Goal: Transaction & Acquisition: Purchase product/service

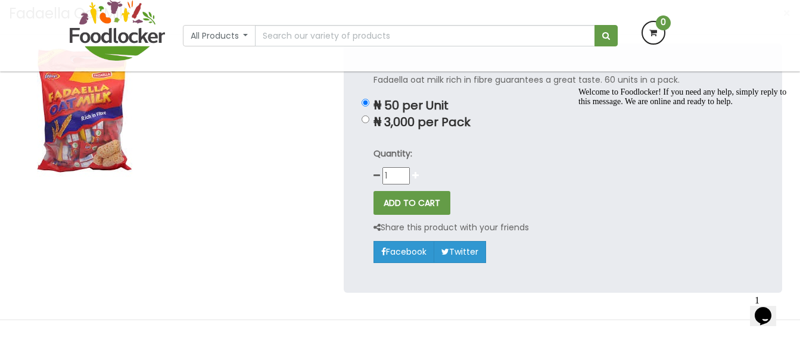
click at [418, 172] on icon at bounding box center [415, 176] width 7 height 8
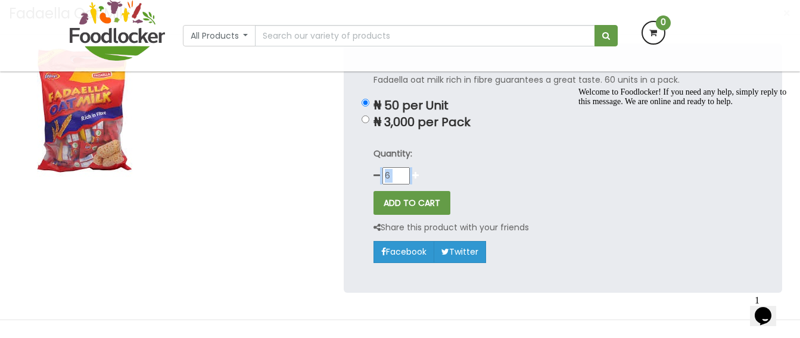
click at [418, 172] on icon at bounding box center [415, 176] width 7 height 8
drag, startPoint x: 418, startPoint y: 172, endPoint x: 457, endPoint y: 170, distance: 39.9
click at [457, 170] on div "Quantity: 8" at bounding box center [562, 166] width 379 height 38
click at [416, 176] on icon at bounding box center [415, 176] width 7 height 8
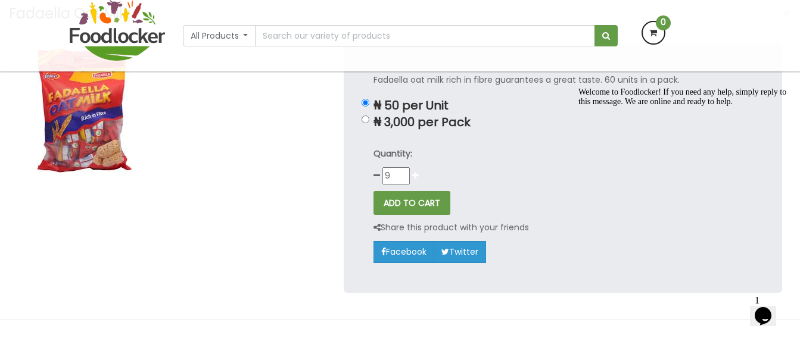
click at [416, 176] on icon at bounding box center [415, 176] width 7 height 8
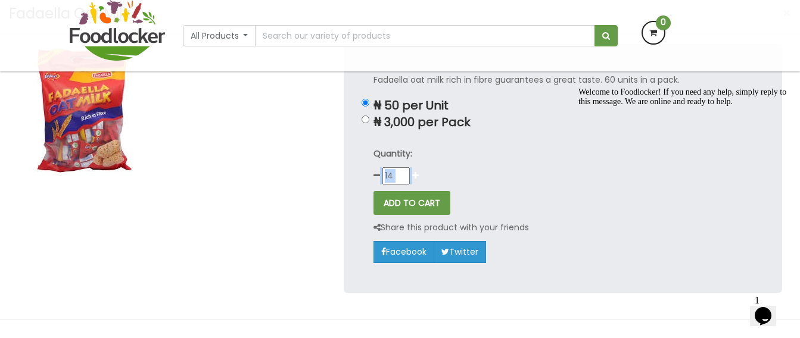
click at [416, 176] on icon at bounding box center [415, 176] width 7 height 8
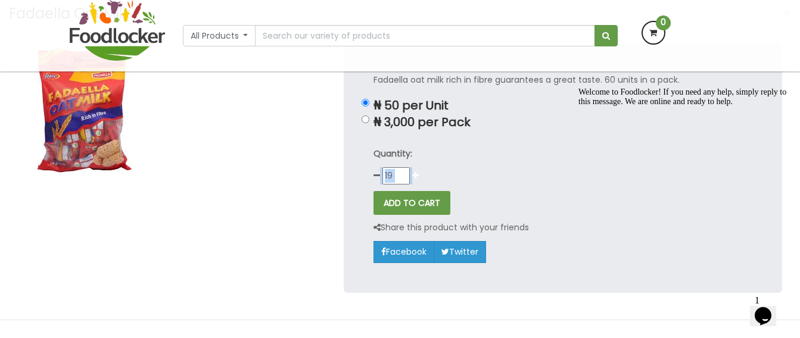
click at [416, 176] on icon at bounding box center [415, 176] width 7 height 8
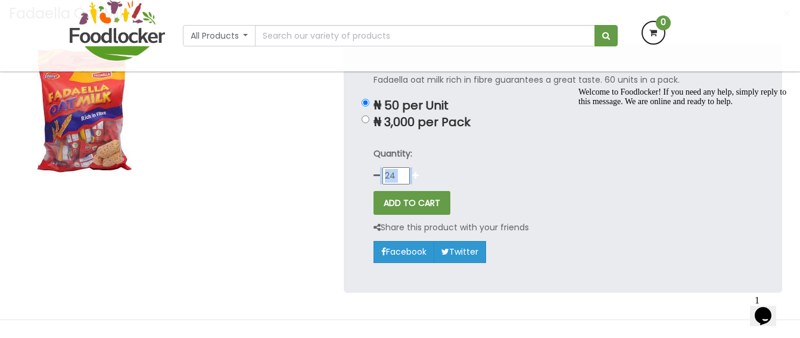
click at [416, 176] on icon at bounding box center [415, 176] width 7 height 8
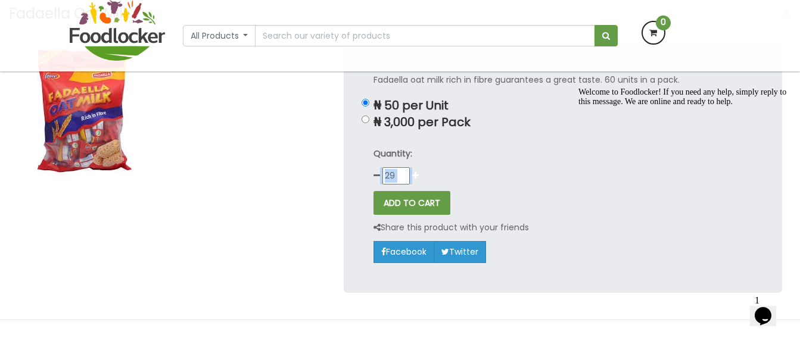
click at [416, 176] on icon at bounding box center [415, 176] width 7 height 8
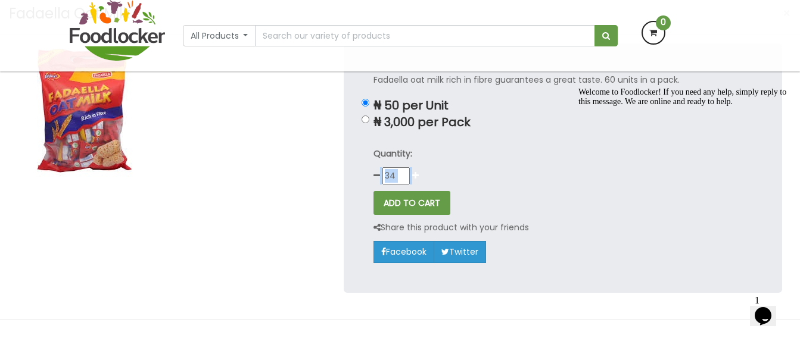
click at [416, 176] on icon at bounding box center [415, 176] width 7 height 8
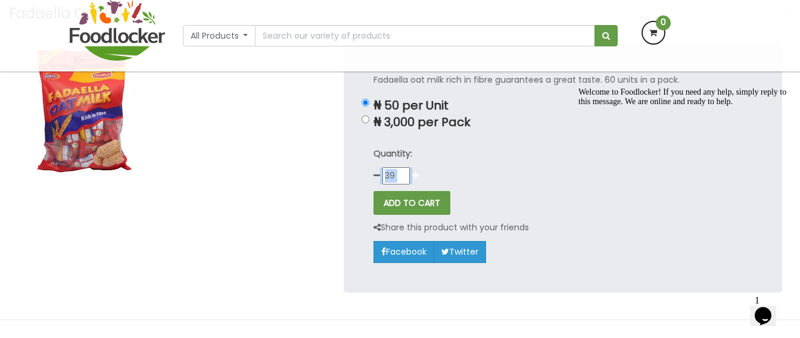
click at [416, 176] on icon at bounding box center [415, 176] width 7 height 8
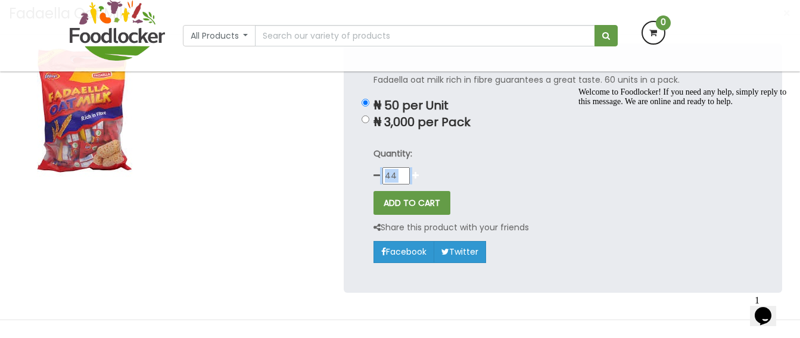
click at [416, 176] on icon at bounding box center [415, 176] width 7 height 8
type input "48"
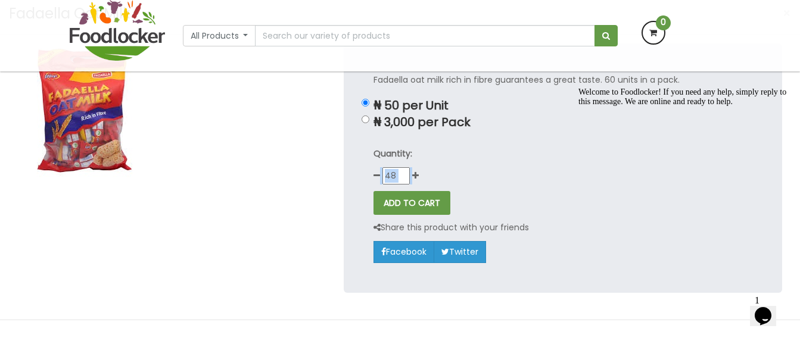
drag, startPoint x: 416, startPoint y: 176, endPoint x: 516, endPoint y: 161, distance: 100.6
click at [516, 161] on div "Quantity: 48" at bounding box center [562, 166] width 379 height 38
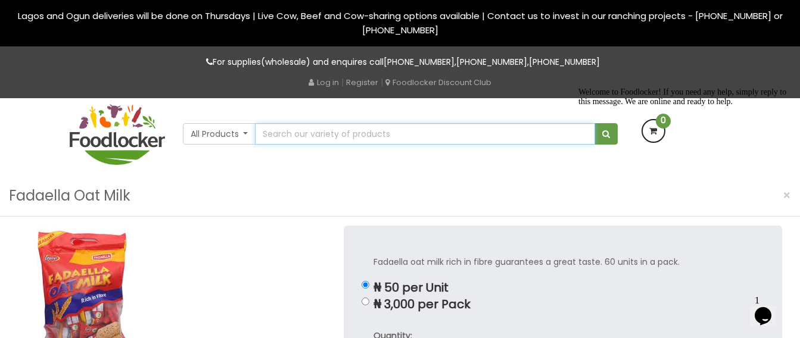
click at [295, 140] on input "text" at bounding box center [425, 133] width 340 height 21
